Goal: Task Accomplishment & Management: Use online tool/utility

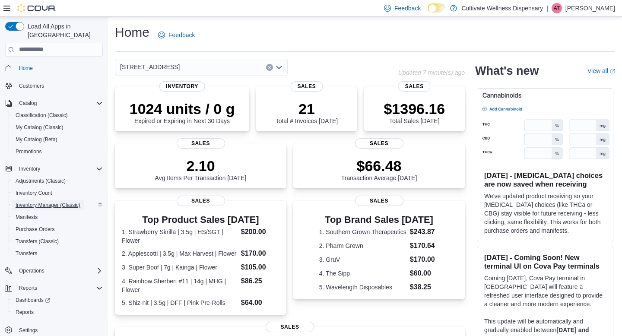
click at [73, 202] on span "Inventory Manager (Classic)" at bounding box center [48, 205] width 65 height 7
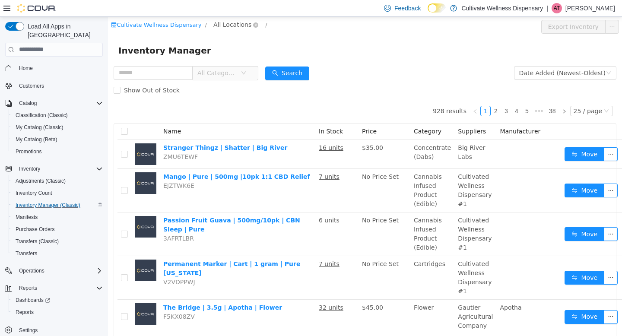
click at [219, 20] on span "All Locations" at bounding box center [233, 24] width 38 height 10
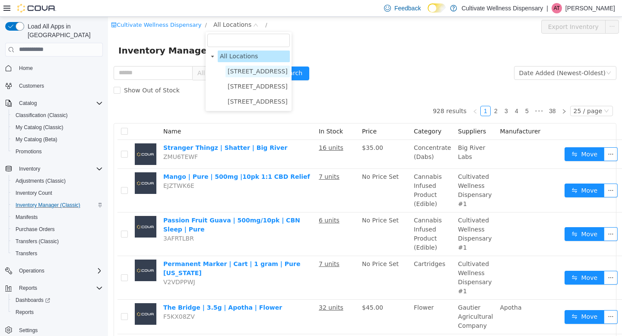
click at [268, 70] on span "[STREET_ADDRESS]" at bounding box center [258, 70] width 60 height 7
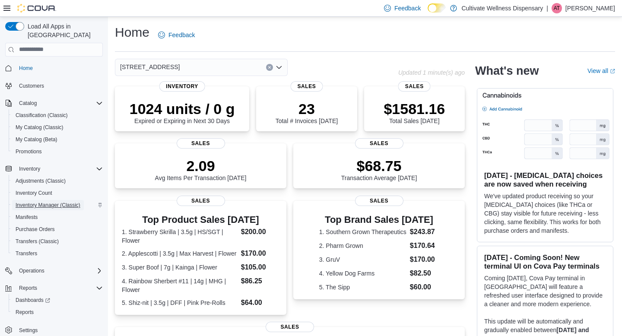
click at [72, 202] on span "Inventory Manager (Classic)" at bounding box center [48, 205] width 65 height 7
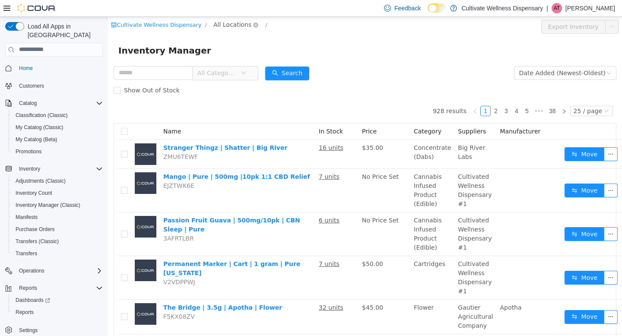
click at [230, 23] on span "All Locations" at bounding box center [233, 24] width 38 height 10
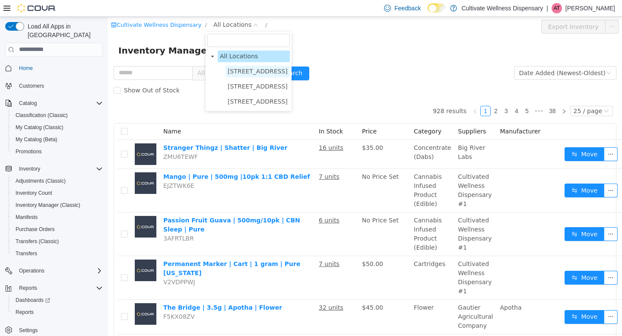
click at [288, 72] on span "[STREET_ADDRESS]" at bounding box center [258, 70] width 60 height 7
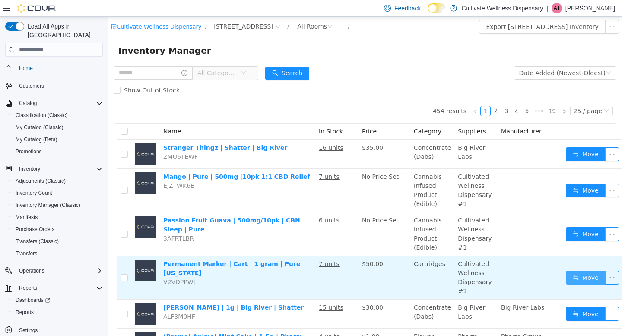
click at [580, 279] on button "Move" at bounding box center [586, 278] width 40 height 14
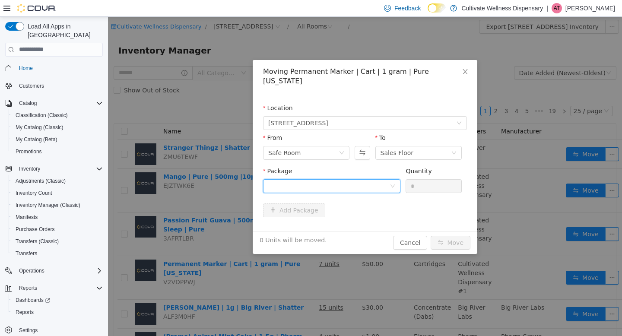
click at [363, 179] on div at bounding box center [328, 185] width 121 height 13
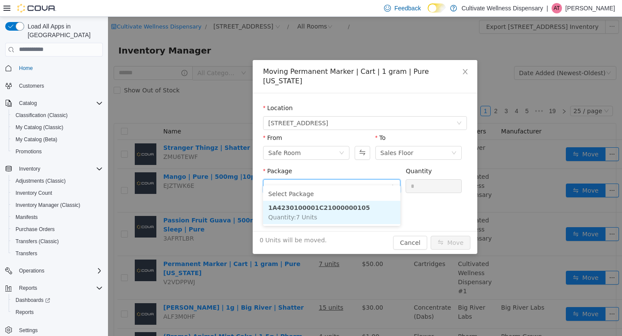
click at [354, 211] on li "1A4230100001C21000000105 Quantity : 7 Units" at bounding box center [331, 212] width 137 height 23
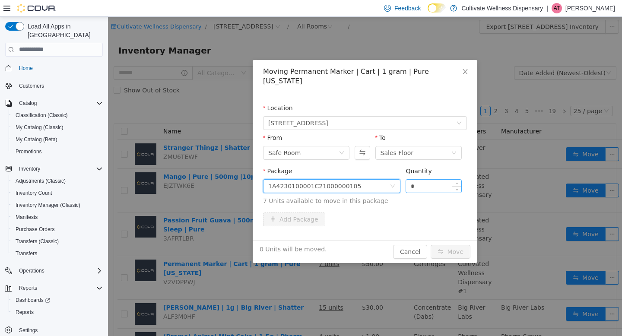
click at [422, 181] on input "*" at bounding box center [433, 185] width 55 height 13
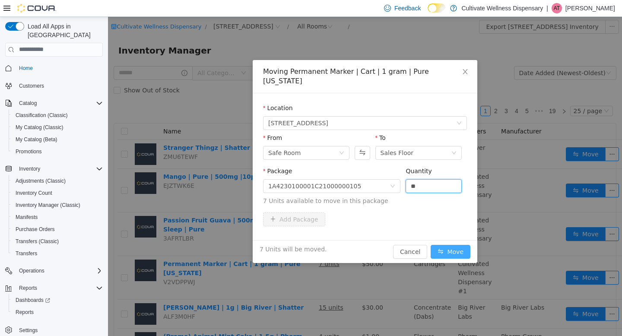
click at [447, 245] on button "Move" at bounding box center [451, 252] width 40 height 14
type input "*"
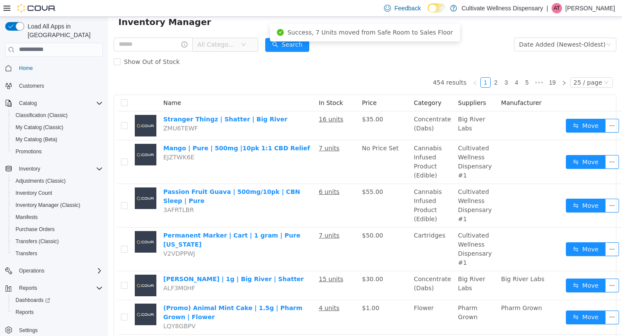
scroll to position [32, 0]
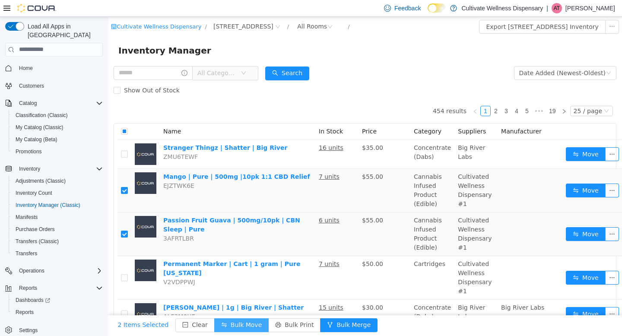
click at [242, 324] on button "Bulk Move" at bounding box center [241, 325] width 54 height 14
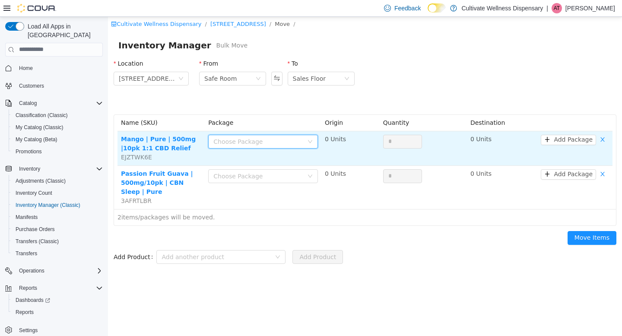
click at [276, 136] on div "Choose Package" at bounding box center [261, 141] width 94 height 13
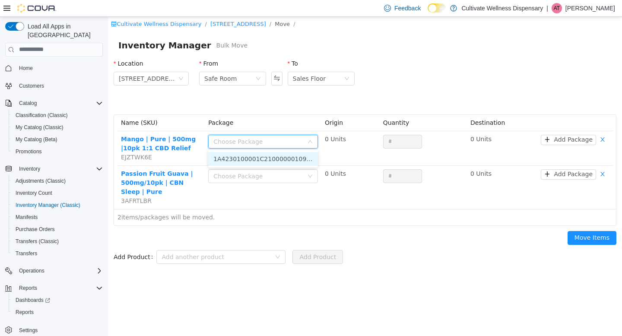
click at [277, 163] on li "1A4230100001C21000000109 (7 Units)" at bounding box center [263, 159] width 110 height 14
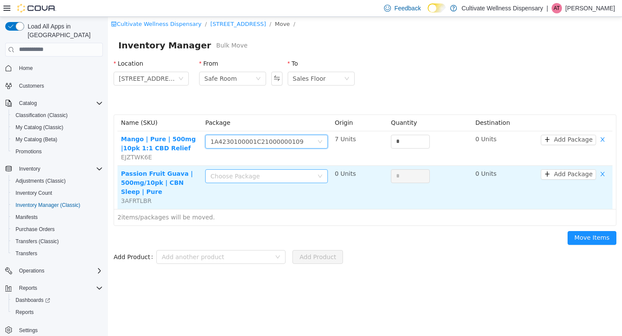
click at [277, 173] on div "Choose Package" at bounding box center [261, 176] width 103 height 9
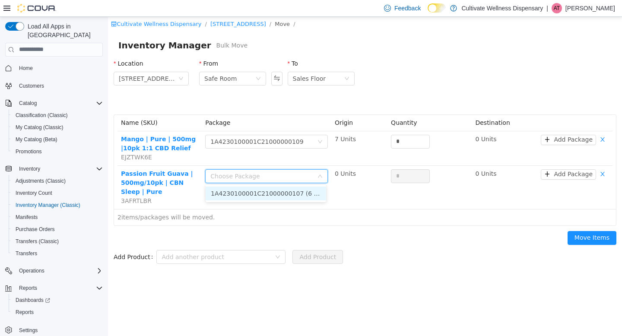
click at [280, 192] on li "1A4230100001C21000000107 (6 Units)" at bounding box center [266, 193] width 121 height 14
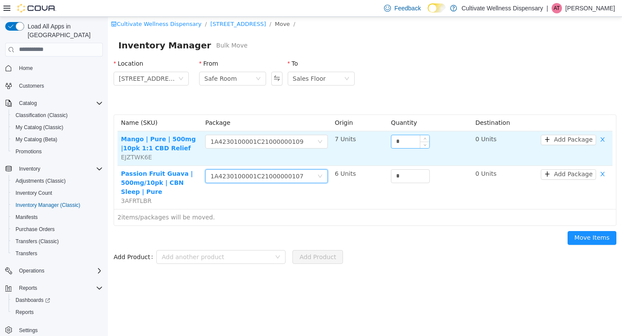
click at [402, 144] on input "*" at bounding box center [411, 141] width 38 height 13
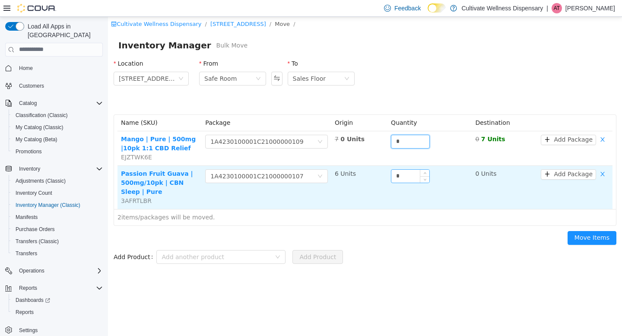
type input "*"
click at [403, 178] on input "*" at bounding box center [411, 175] width 38 height 13
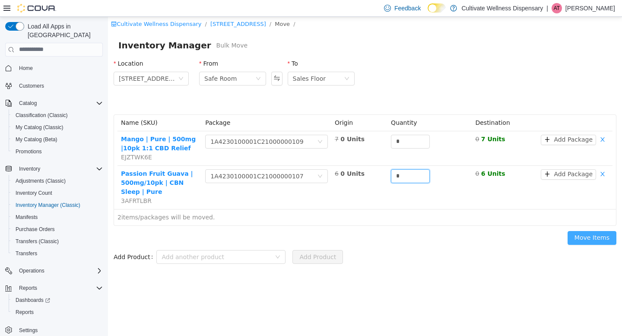
type input "*"
click at [584, 242] on button "Move Items" at bounding box center [592, 238] width 49 height 14
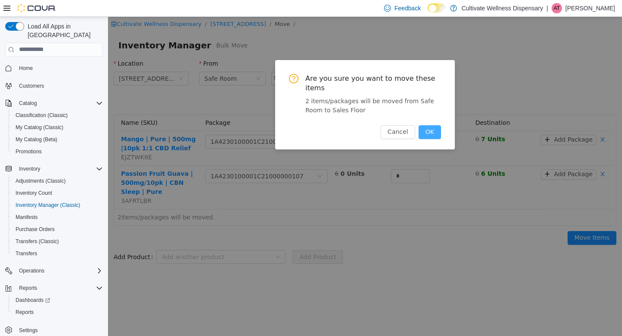
click at [434, 132] on button "OK" at bounding box center [430, 132] width 22 height 14
